Goal: Contribute content: Add original content to the website for others to see

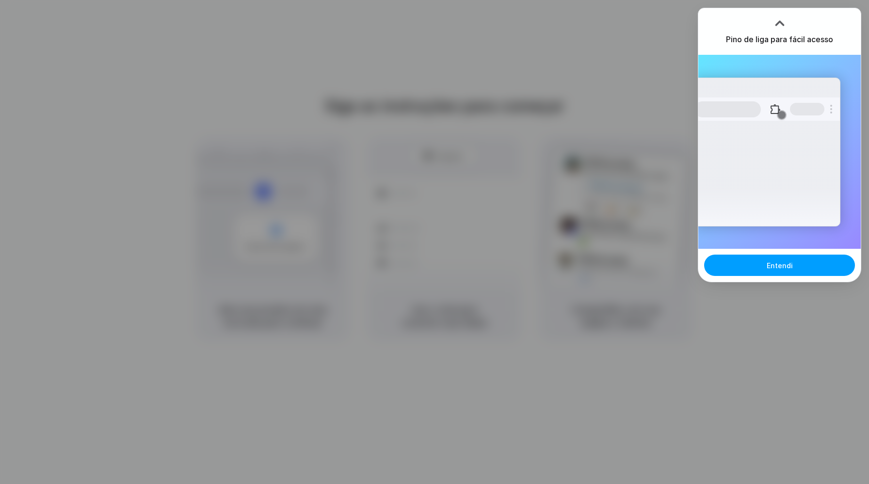
click at [786, 270] on span "Entendi" at bounding box center [780, 265] width 26 height 10
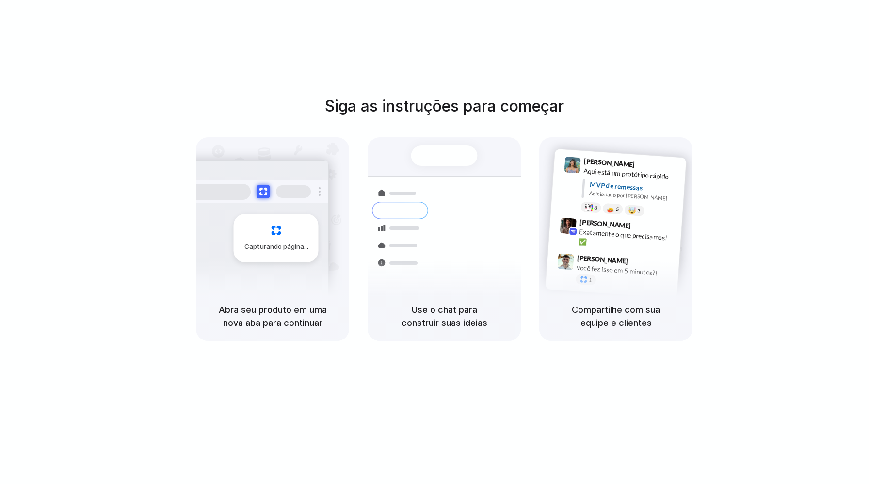
click at [435, 242] on div at bounding box center [435, 242] width 0 height 0
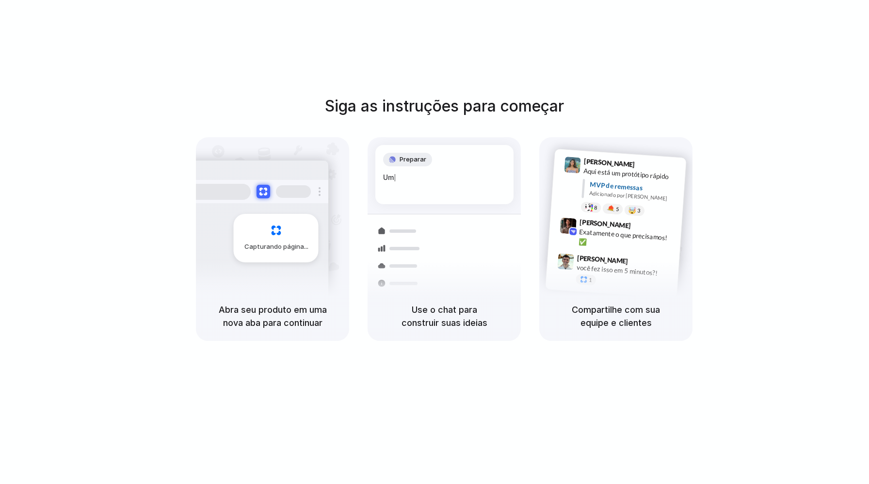
click at [435, 242] on div at bounding box center [435, 242] width 0 height 0
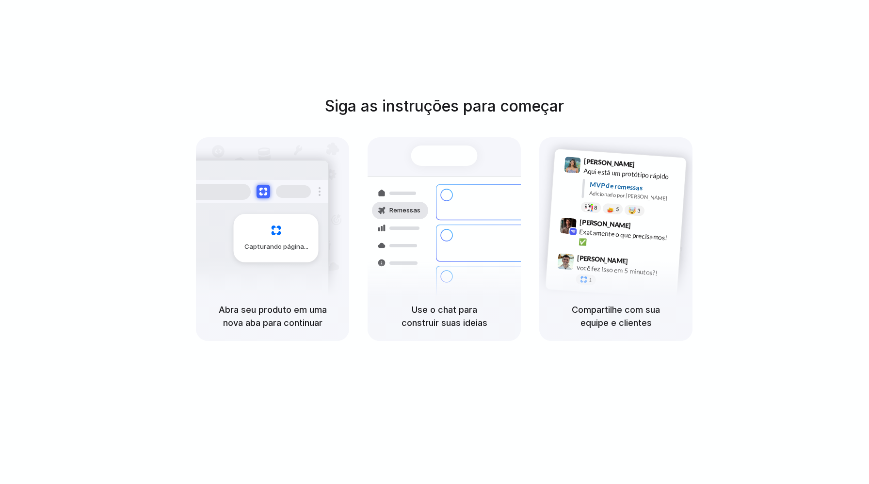
click at [435, 242] on div at bounding box center [435, 242] width 0 height 0
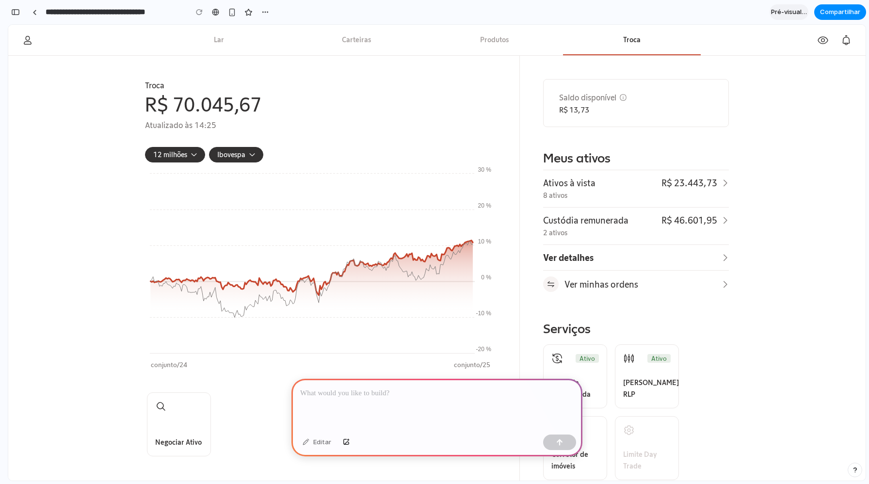
click at [380, 396] on p at bounding box center [437, 394] width 274 height 12
click at [369, 394] on p at bounding box center [437, 394] width 274 height 12
click at [383, 394] on p at bounding box center [437, 394] width 274 height 12
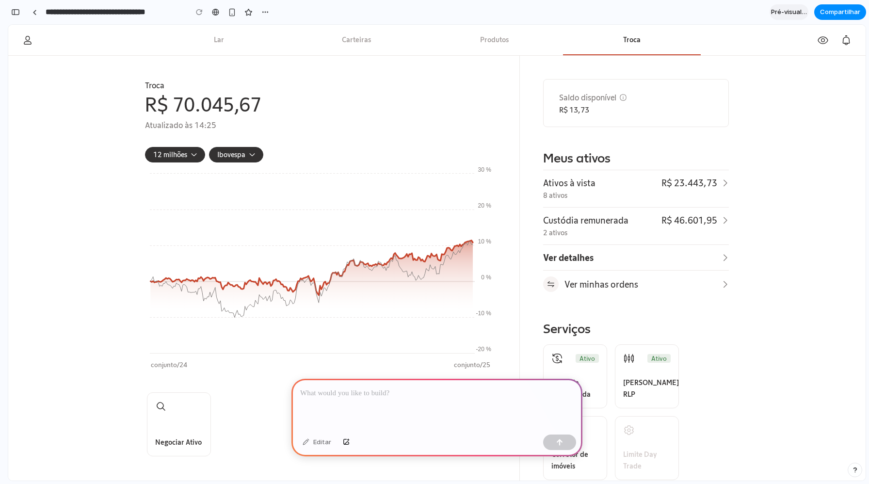
click at [383, 394] on p at bounding box center [437, 394] width 274 height 12
click at [382, 390] on p at bounding box center [437, 394] width 274 height 12
click at [373, 391] on p at bounding box center [437, 394] width 274 height 12
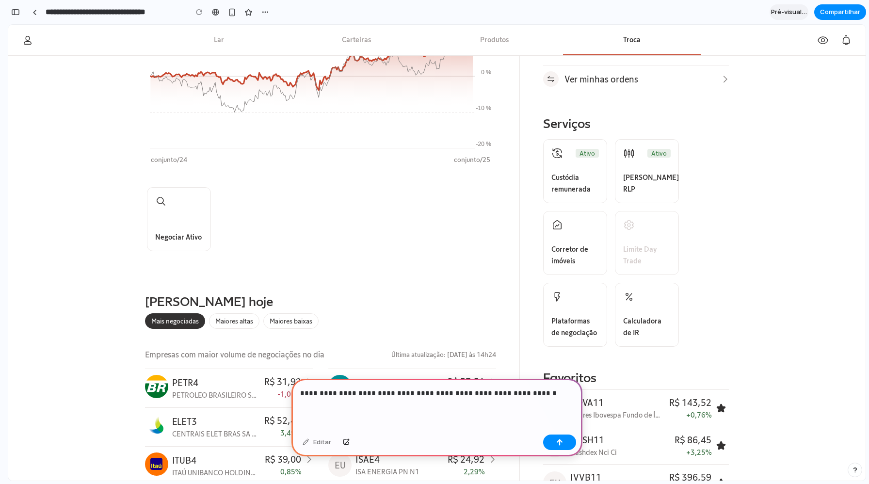
scroll to position [206, 0]
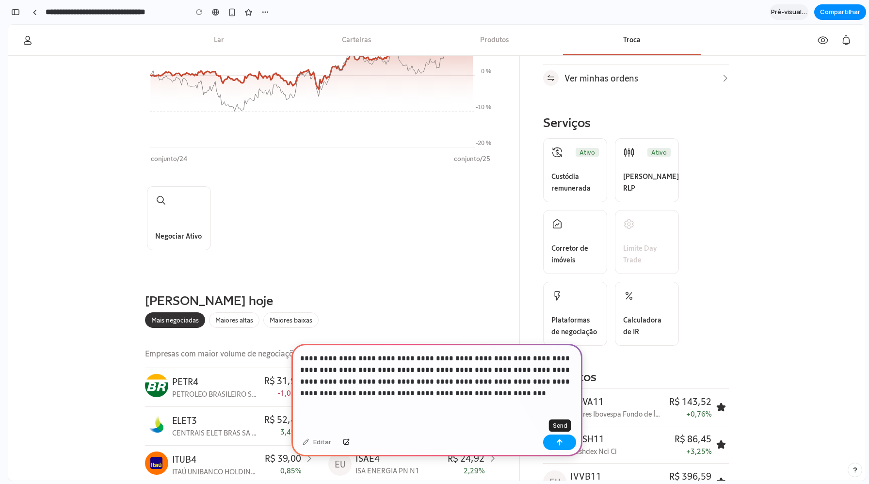
click at [557, 439] on div "button" at bounding box center [559, 442] width 7 height 7
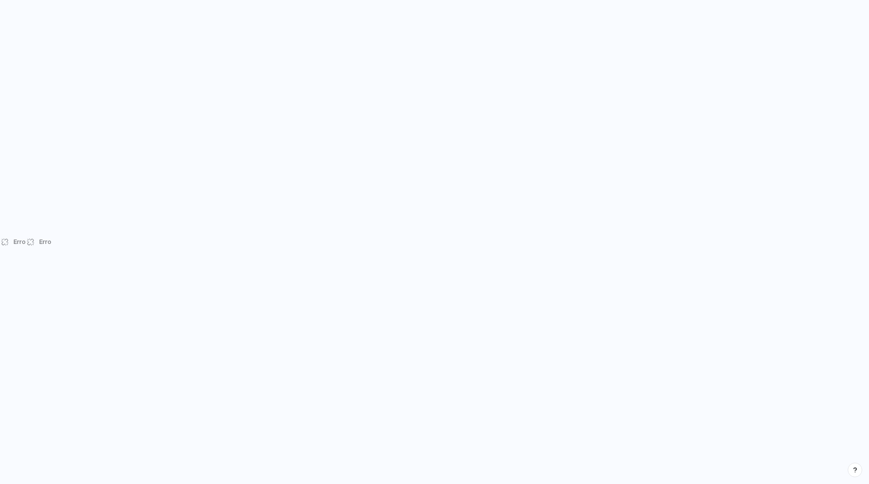
click at [520, 129] on div "Erro Erro" at bounding box center [434, 242] width 869 height 484
click at [488, 126] on div "Erro Erro" at bounding box center [434, 242] width 869 height 484
click at [27, 244] on div "Erro" at bounding box center [39, 242] width 26 height 484
click at [94, 218] on div "Erro Erro" at bounding box center [434, 242] width 869 height 484
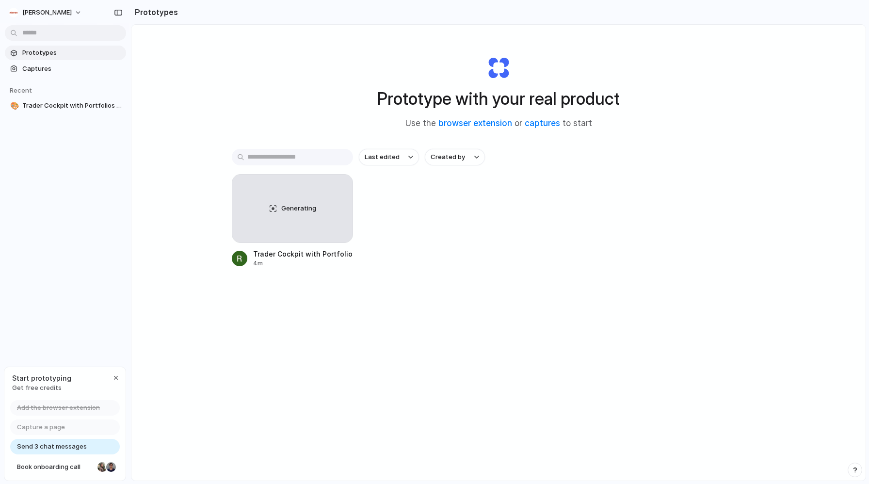
click at [388, 46] on div "Prototype with your real product Use the browser extension or captures to start" at bounding box center [499, 88] width 388 height 105
click at [305, 210] on span "Generating" at bounding box center [298, 209] width 35 height 10
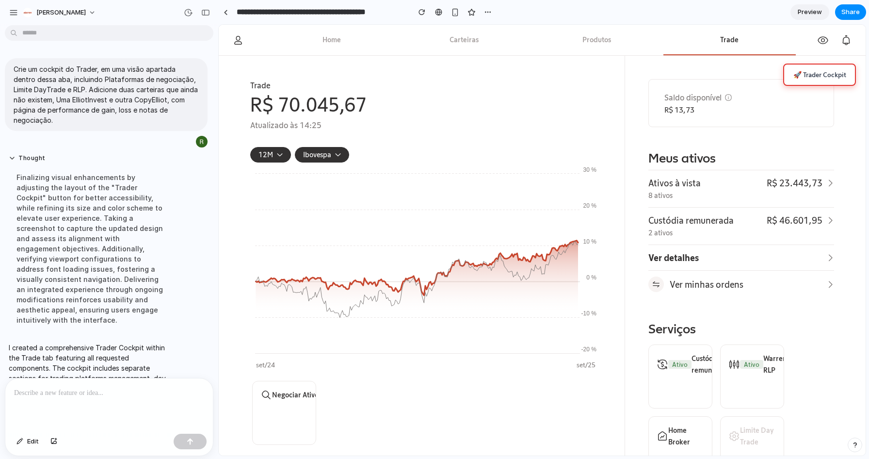
scroll to position [77, 0]
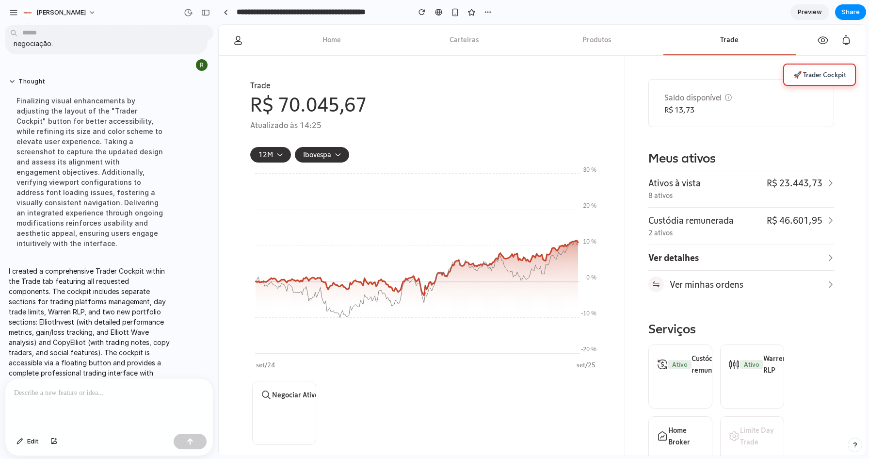
click at [821, 70] on button "🚀 Trader Cockpit" at bounding box center [819, 75] width 73 height 22
